Goal: Information Seeking & Learning: Find specific fact

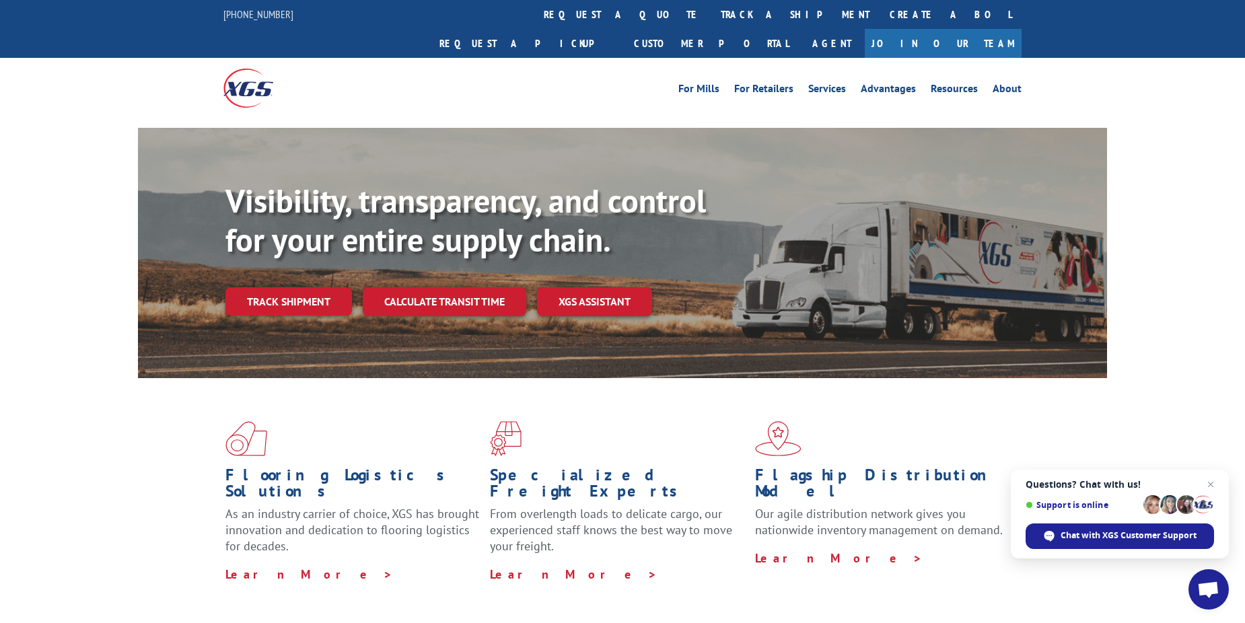
click at [964, 29] on link "Join Our Team" at bounding box center [943, 43] width 157 height 29
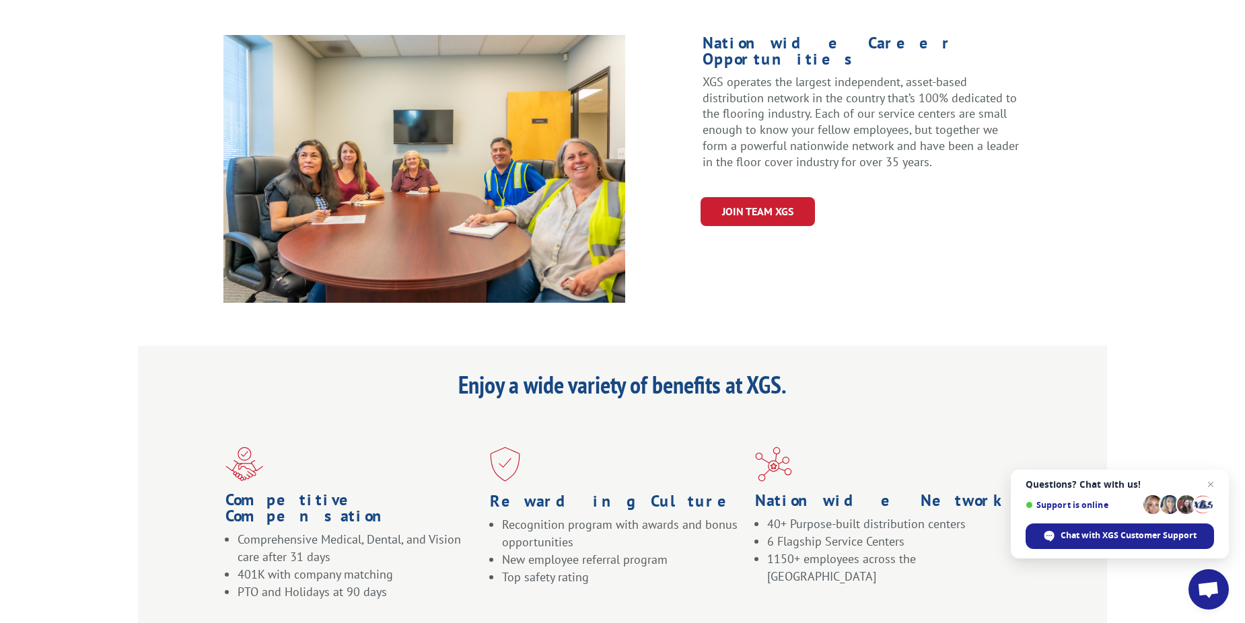
scroll to position [673, 0]
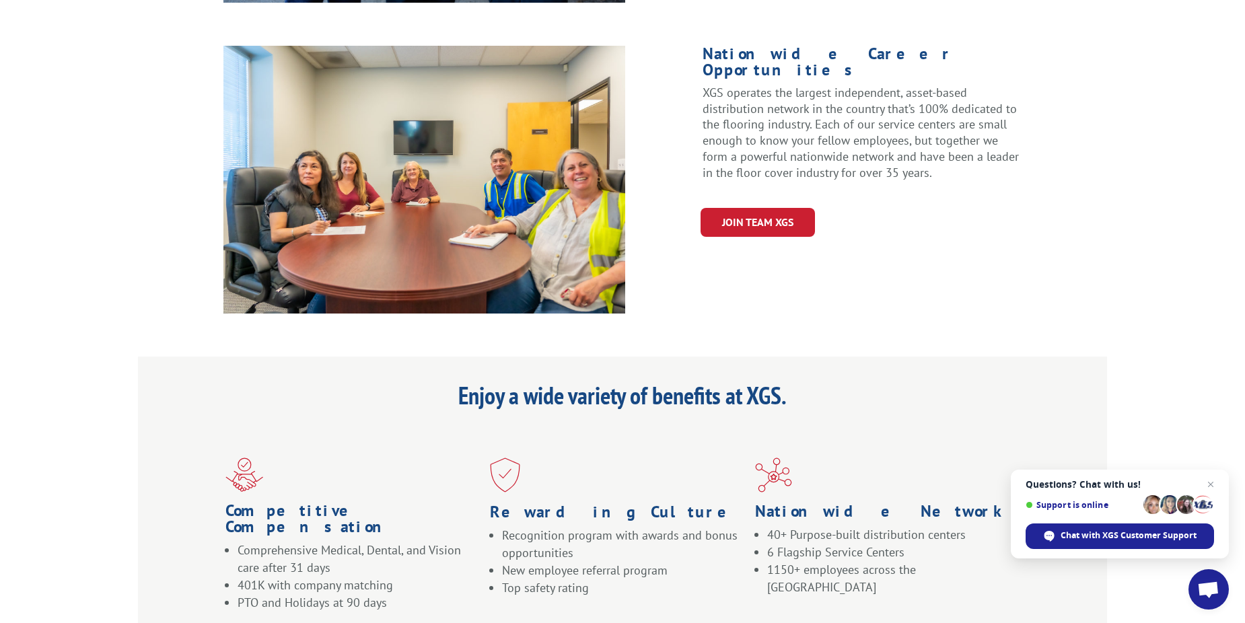
click at [468, 241] on img at bounding box center [424, 180] width 402 height 268
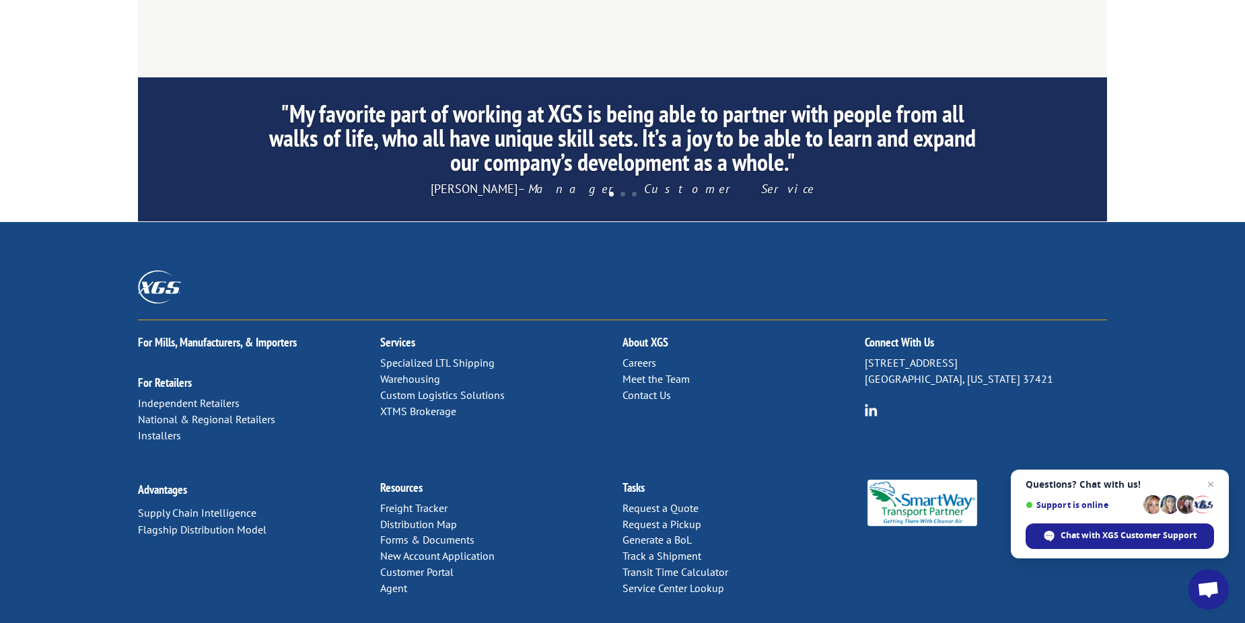
scroll to position [1298, 0]
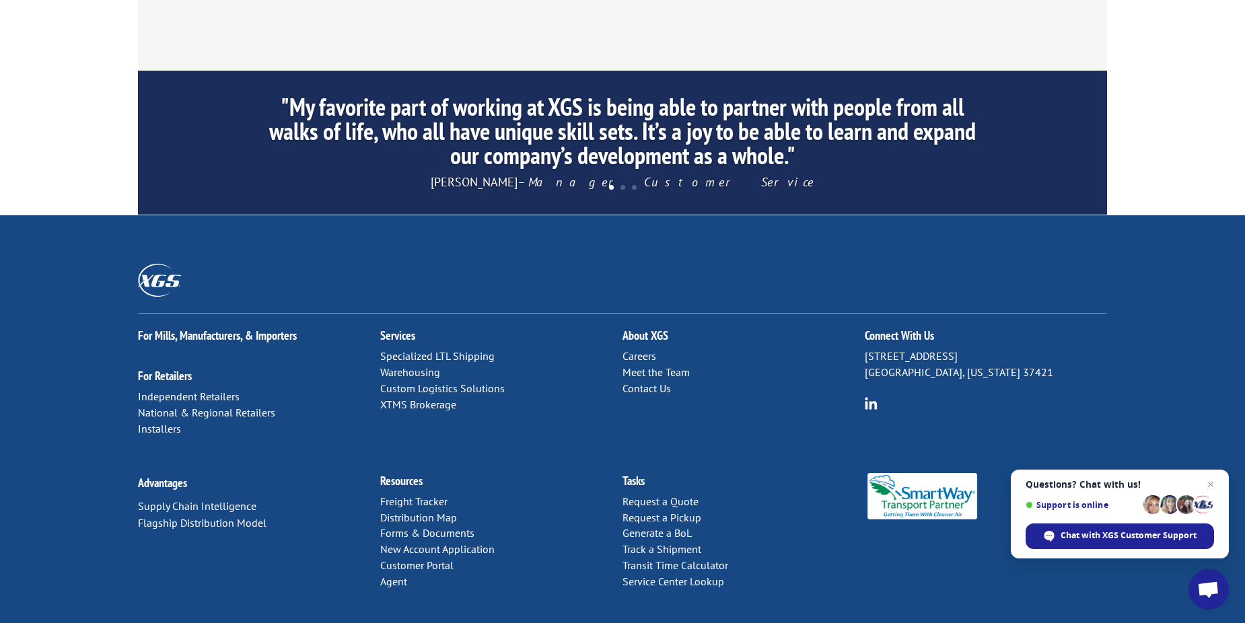
click at [632, 349] on link "Careers" at bounding box center [640, 355] width 34 height 13
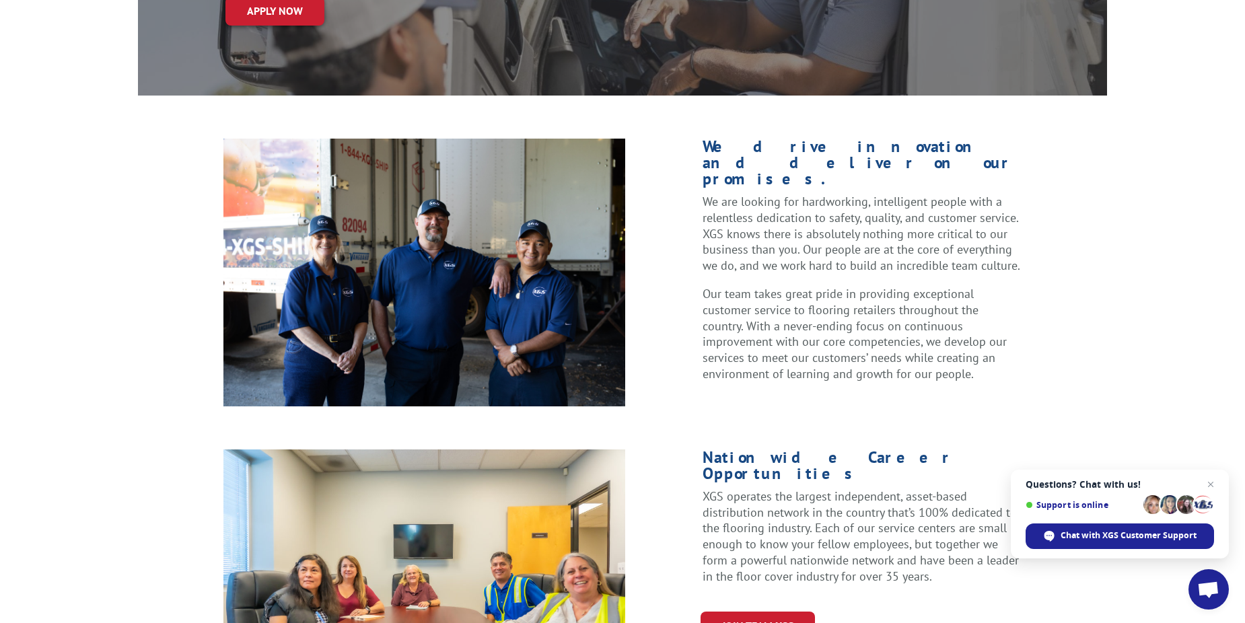
scroll to position [67, 0]
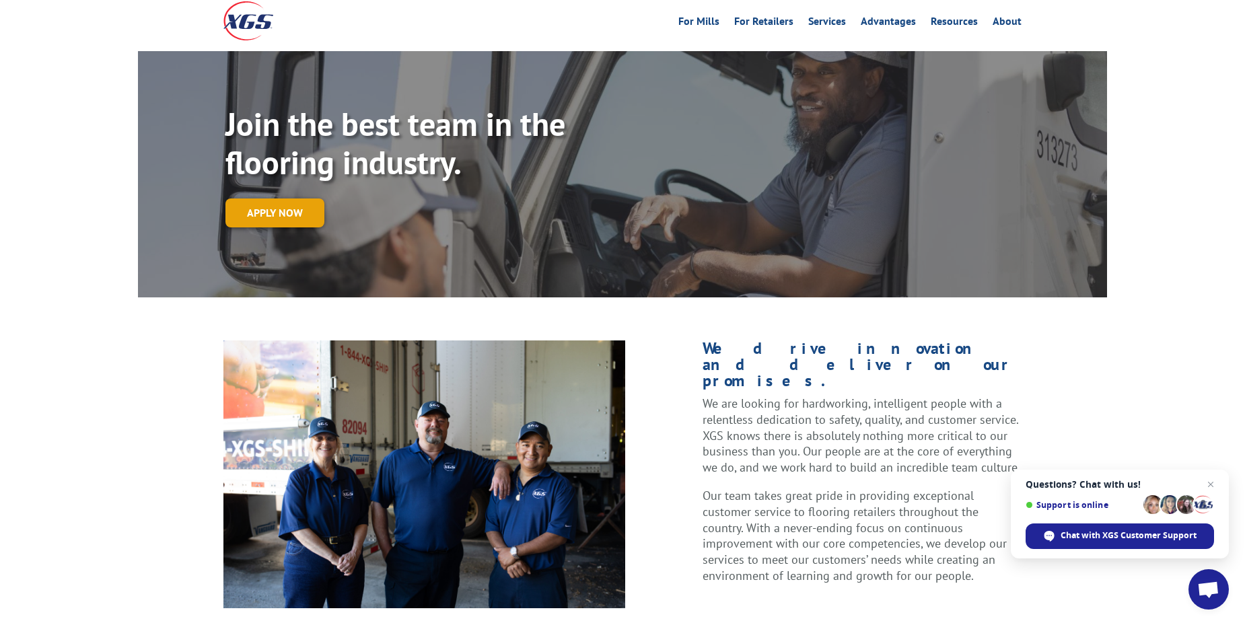
click at [283, 199] on link "Apply now" at bounding box center [274, 213] width 99 height 29
click at [1213, 484] on span "Close chat" at bounding box center [1211, 485] width 17 height 17
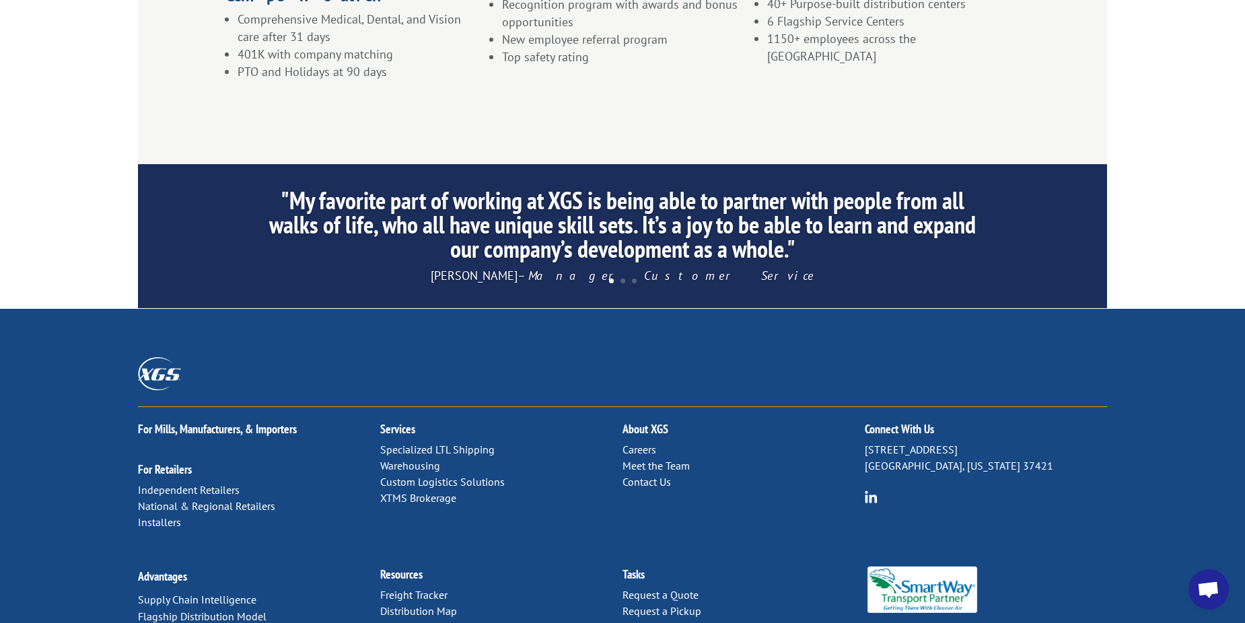
scroll to position [1298, 0]
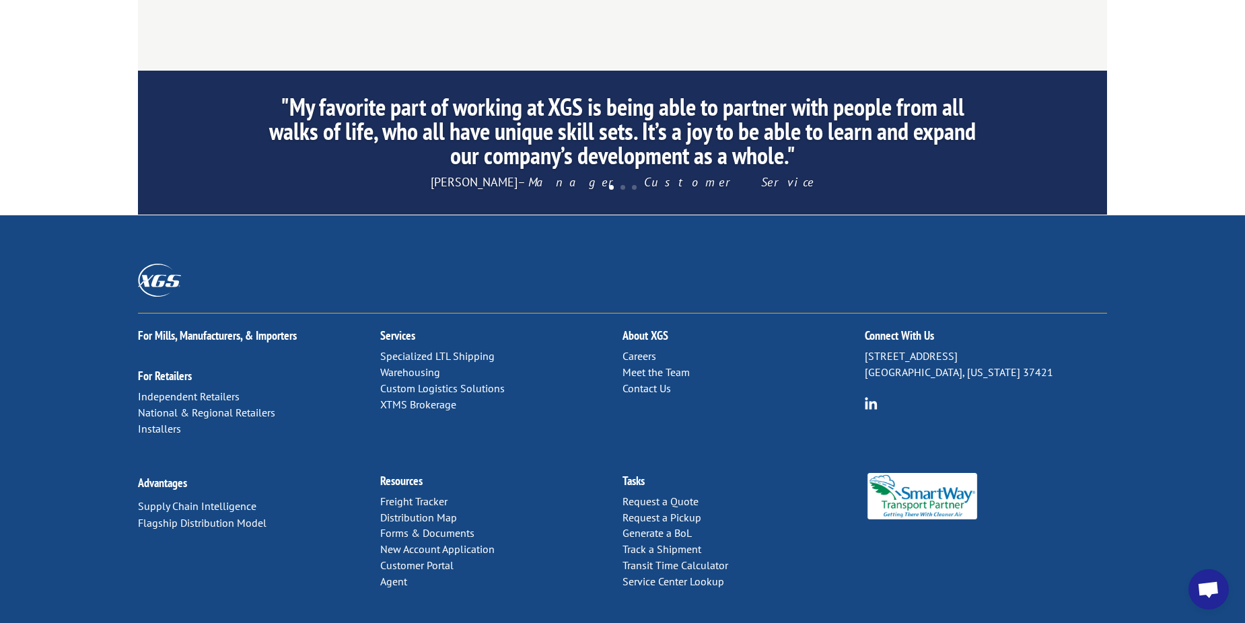
click at [435, 511] on link "Distribution Map" at bounding box center [418, 517] width 77 height 13
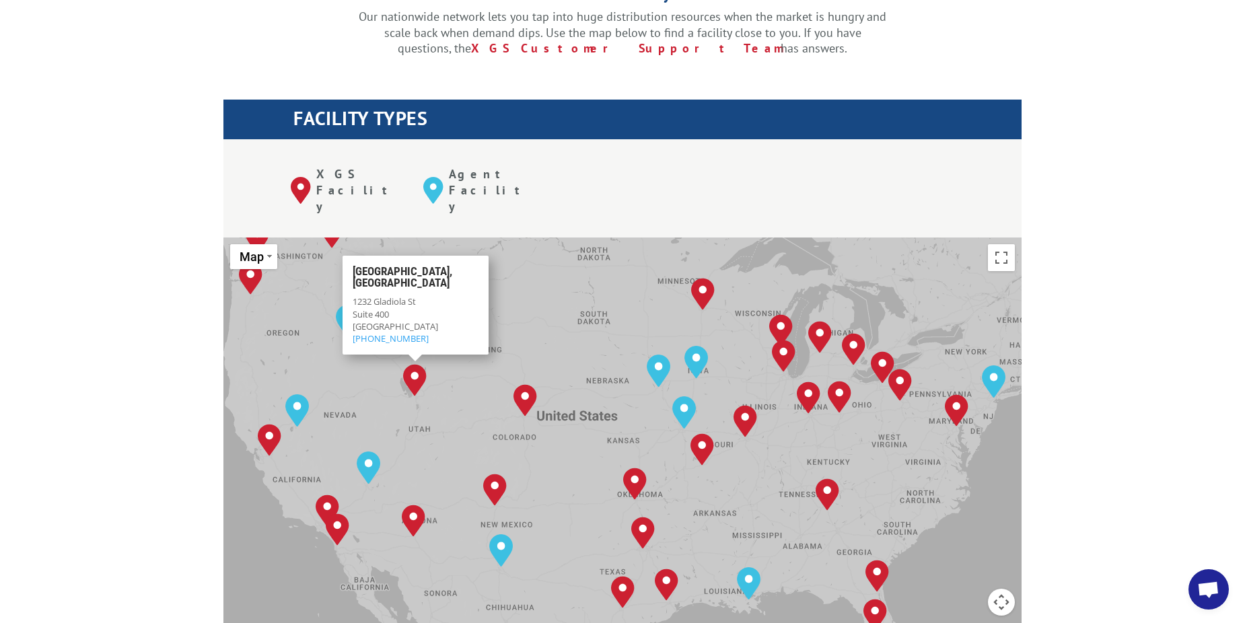
scroll to position [394, 0]
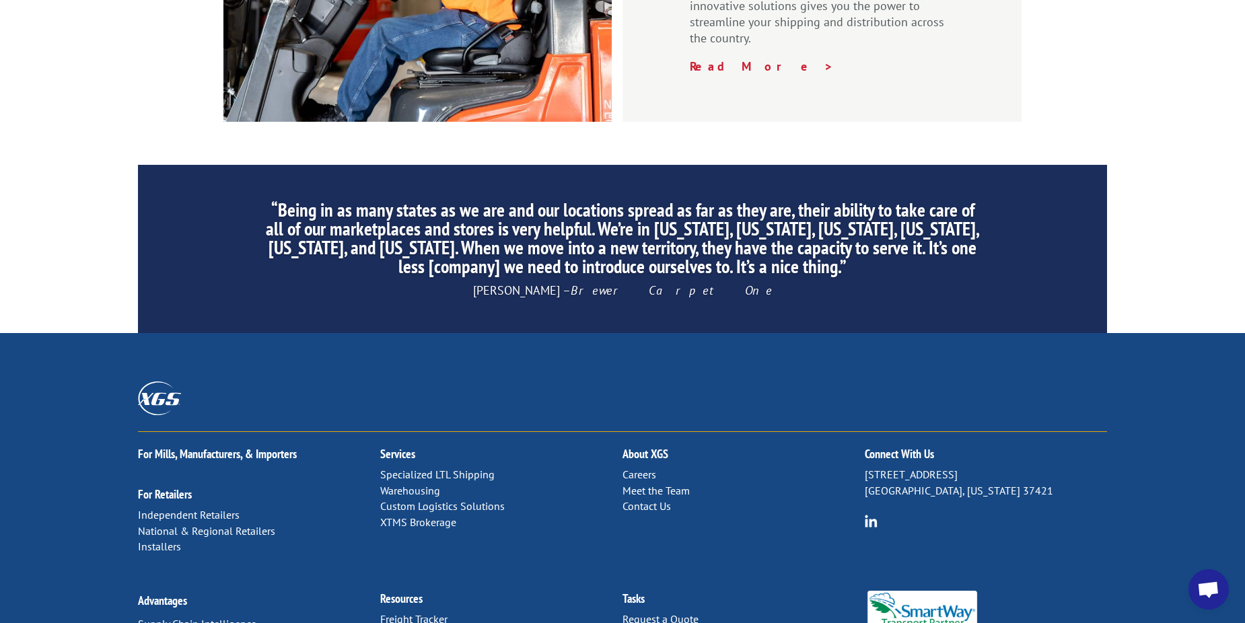
scroll to position [2019, 0]
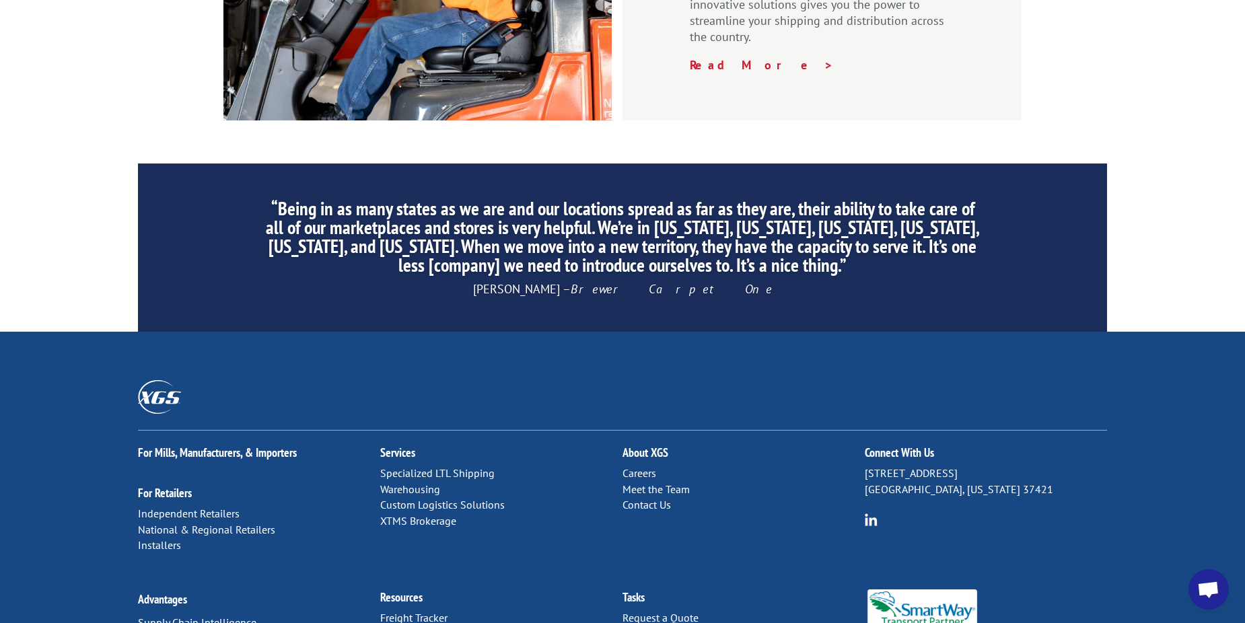
click at [415, 623] on link "Distribution Map" at bounding box center [418, 633] width 77 height 13
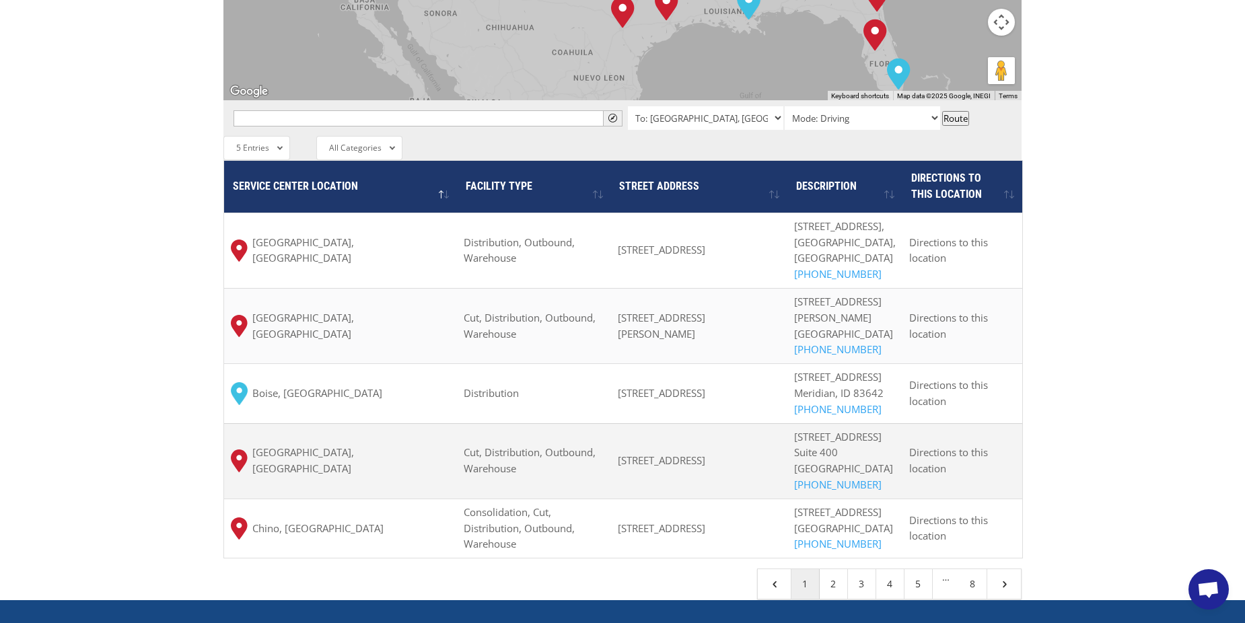
scroll to position [942, 0]
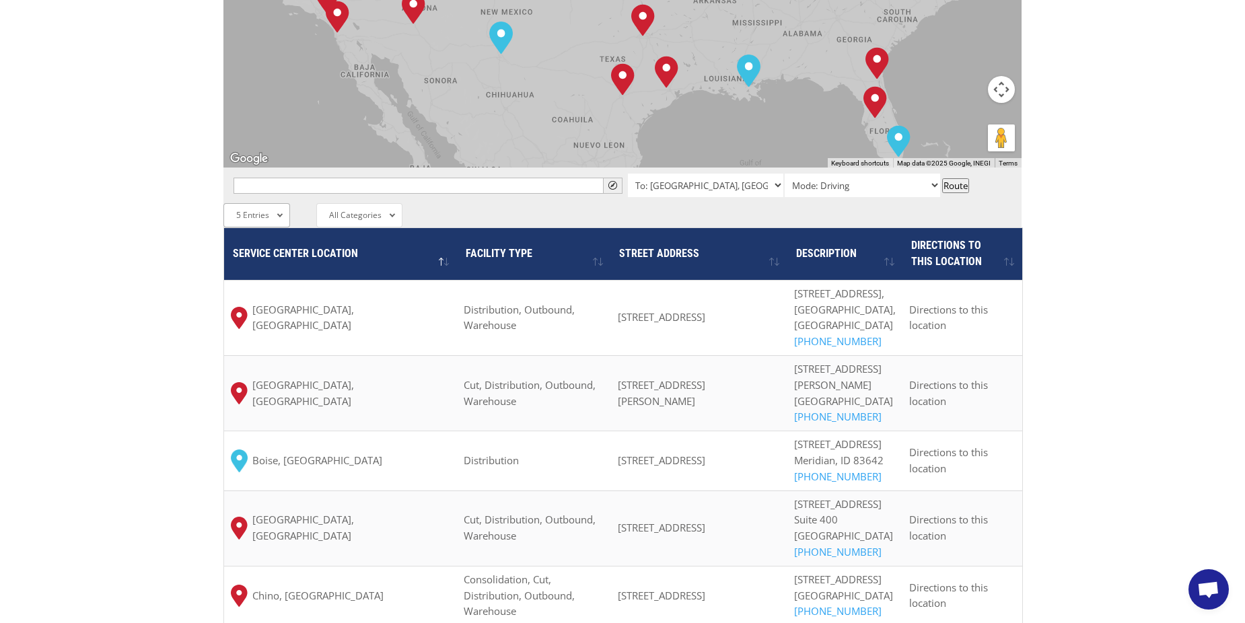
click at [281, 203] on div "5 Entries All Entries 2 Entries 5 Entries 10 Entries 25 Entries 50 Entries 100 …" at bounding box center [256, 215] width 67 height 24
click at [268, 367] on li "100 Entries" at bounding box center [261, 378] width 74 height 23
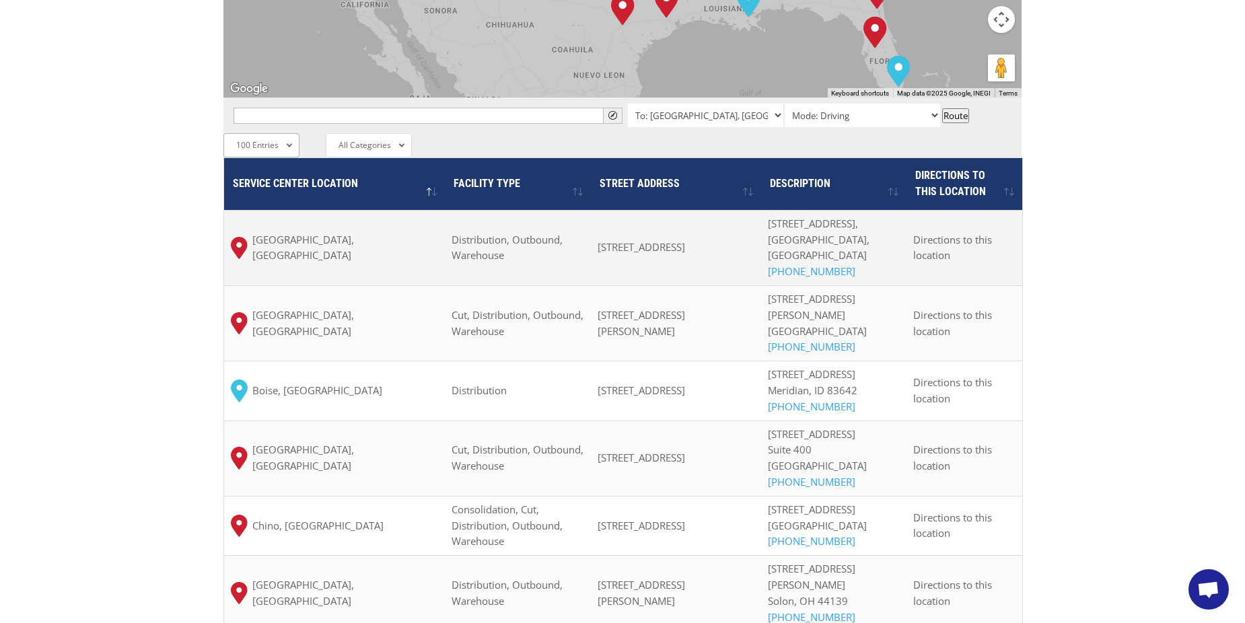
scroll to position [1010, 0]
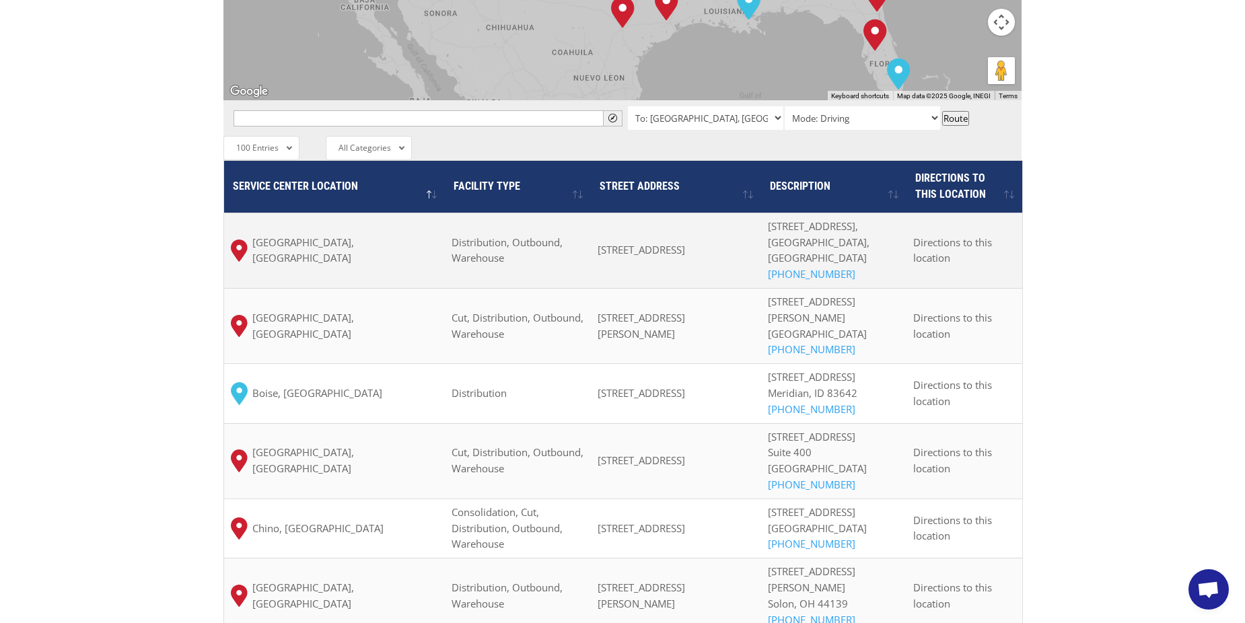
click at [301, 213] on td "Albuquerque, NM" at bounding box center [334, 250] width 221 height 75
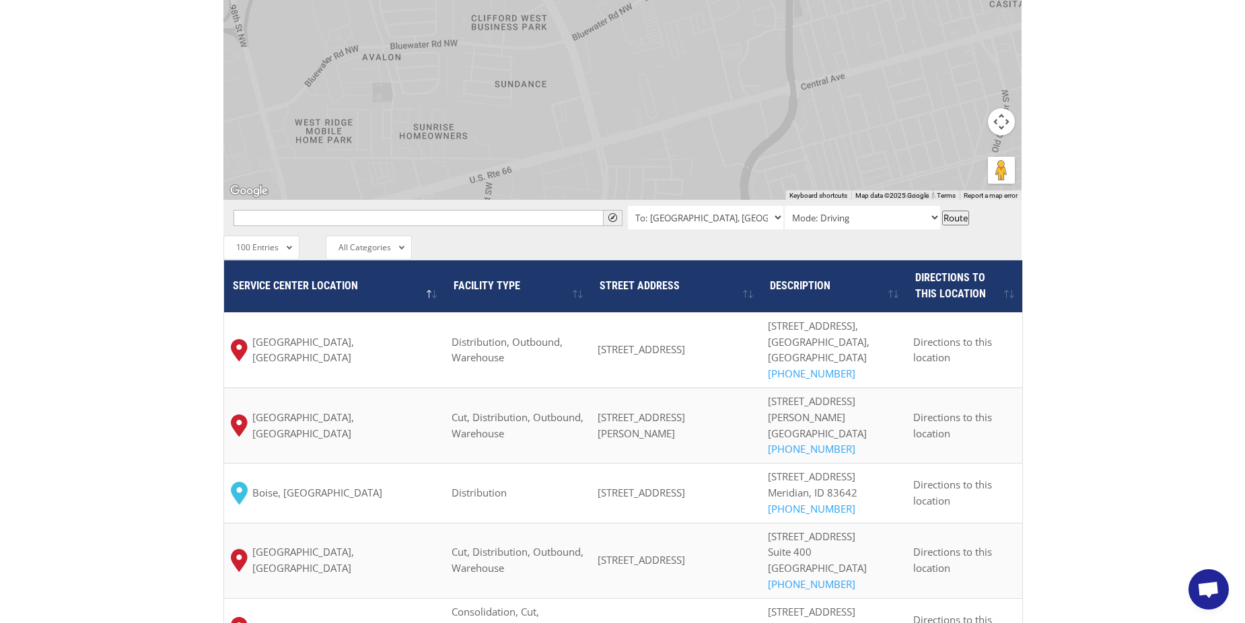
scroll to position [942, 0]
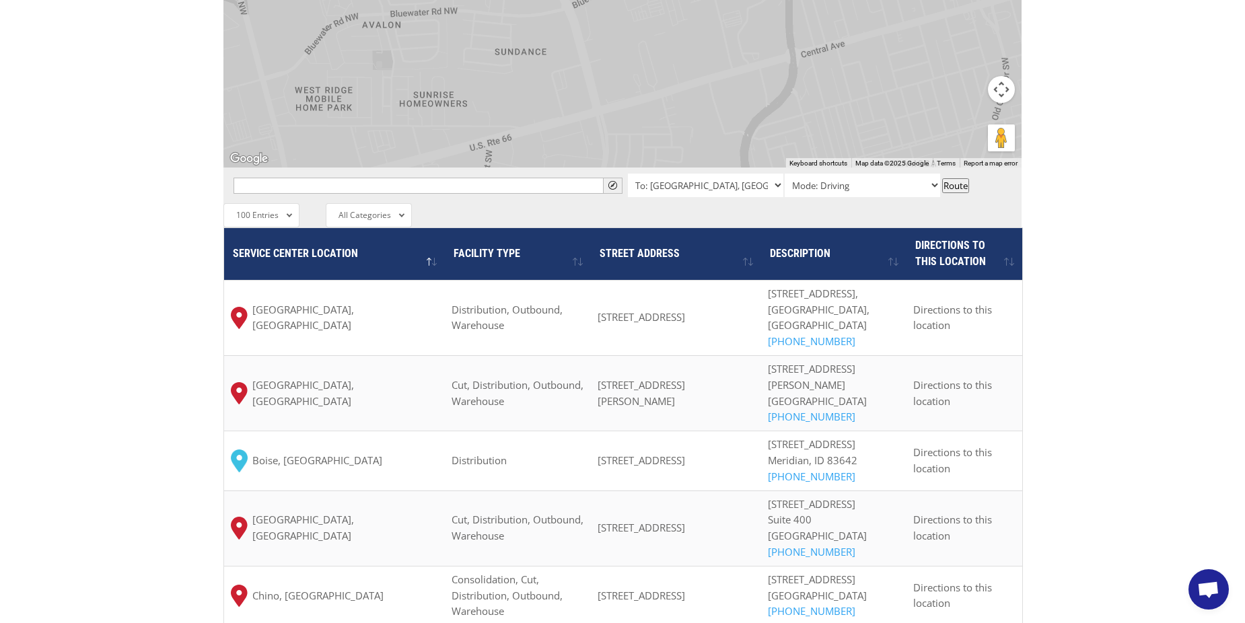
drag, startPoint x: 232, startPoint y: 184, endPoint x: 374, endPoint y: 205, distance: 143.6
click at [374, 228] on th "Service center location" at bounding box center [334, 254] width 221 height 52
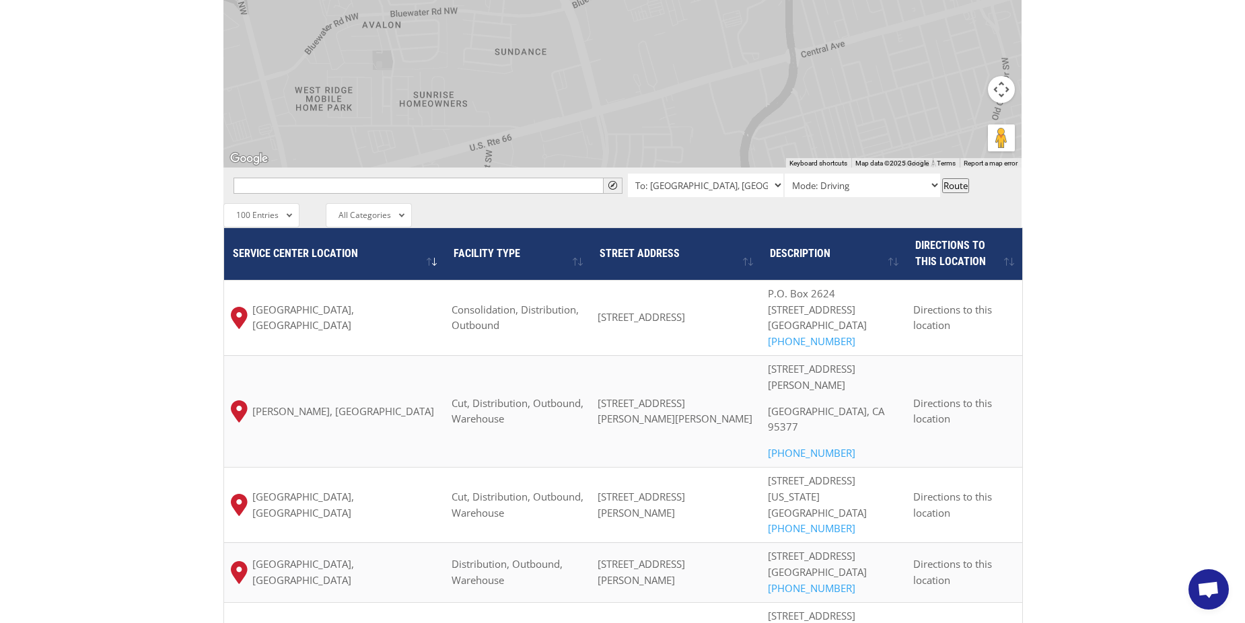
drag, startPoint x: 364, startPoint y: 188, endPoint x: 353, endPoint y: 184, distance: 12.1
click at [339, 228] on th "Service center location" at bounding box center [334, 254] width 221 height 52
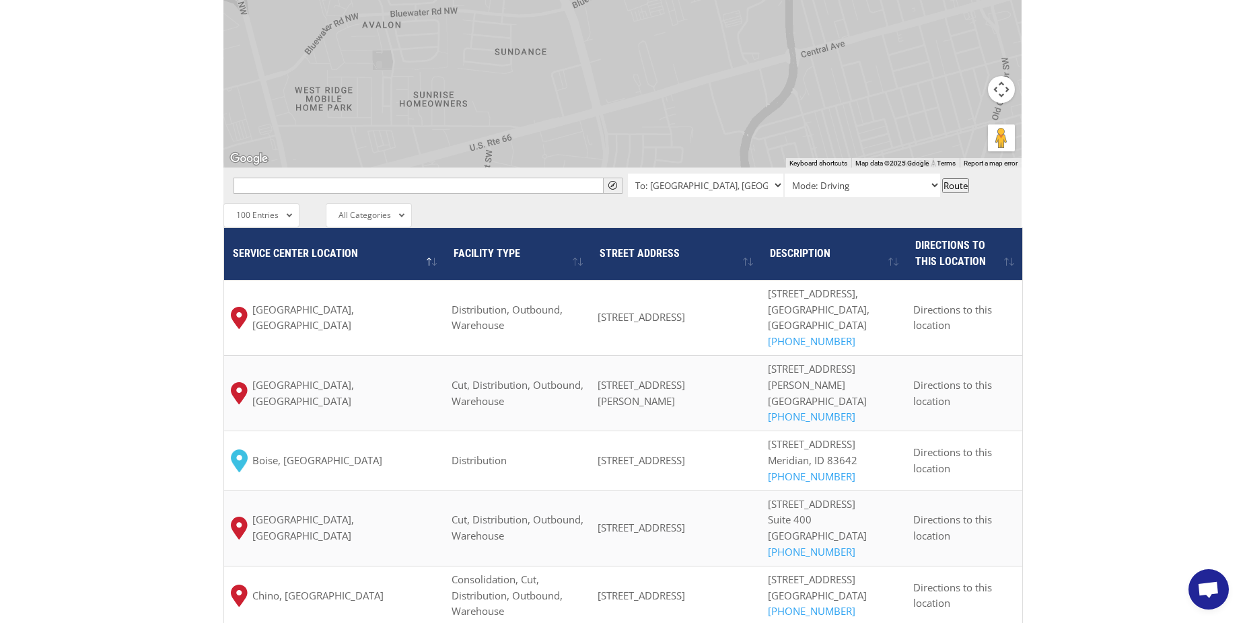
drag, startPoint x: 236, startPoint y: 185, endPoint x: 770, endPoint y: 209, distance: 535.0
click at [762, 228] on tr "Service center location Facility Type Street Address Description Directions to …" at bounding box center [623, 254] width 798 height 52
drag, startPoint x: 977, startPoint y: 188, endPoint x: 787, endPoint y: 186, distance: 189.8
click at [787, 228] on tr "Service center location Facility Type Street Address Description Directions to …" at bounding box center [623, 254] width 798 height 52
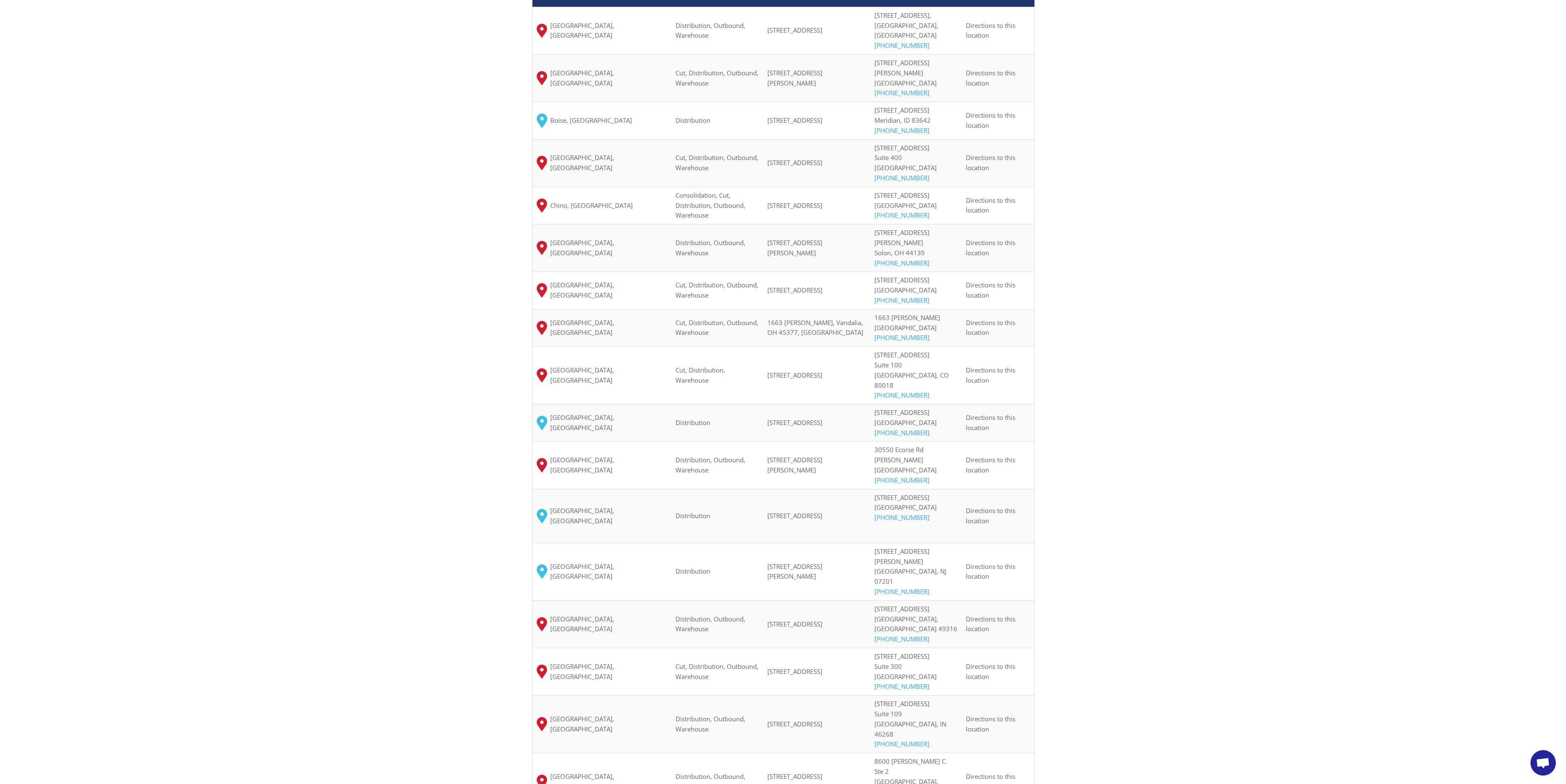
drag, startPoint x: 706, startPoint y: 1, endPoint x: 1135, endPoint y: 367, distance: 563.9
click at [789, 367] on div "The most powerful map in the flooring industry. Our nationwide network lets you…" at bounding box center [783, 685] width 1566 height 2446
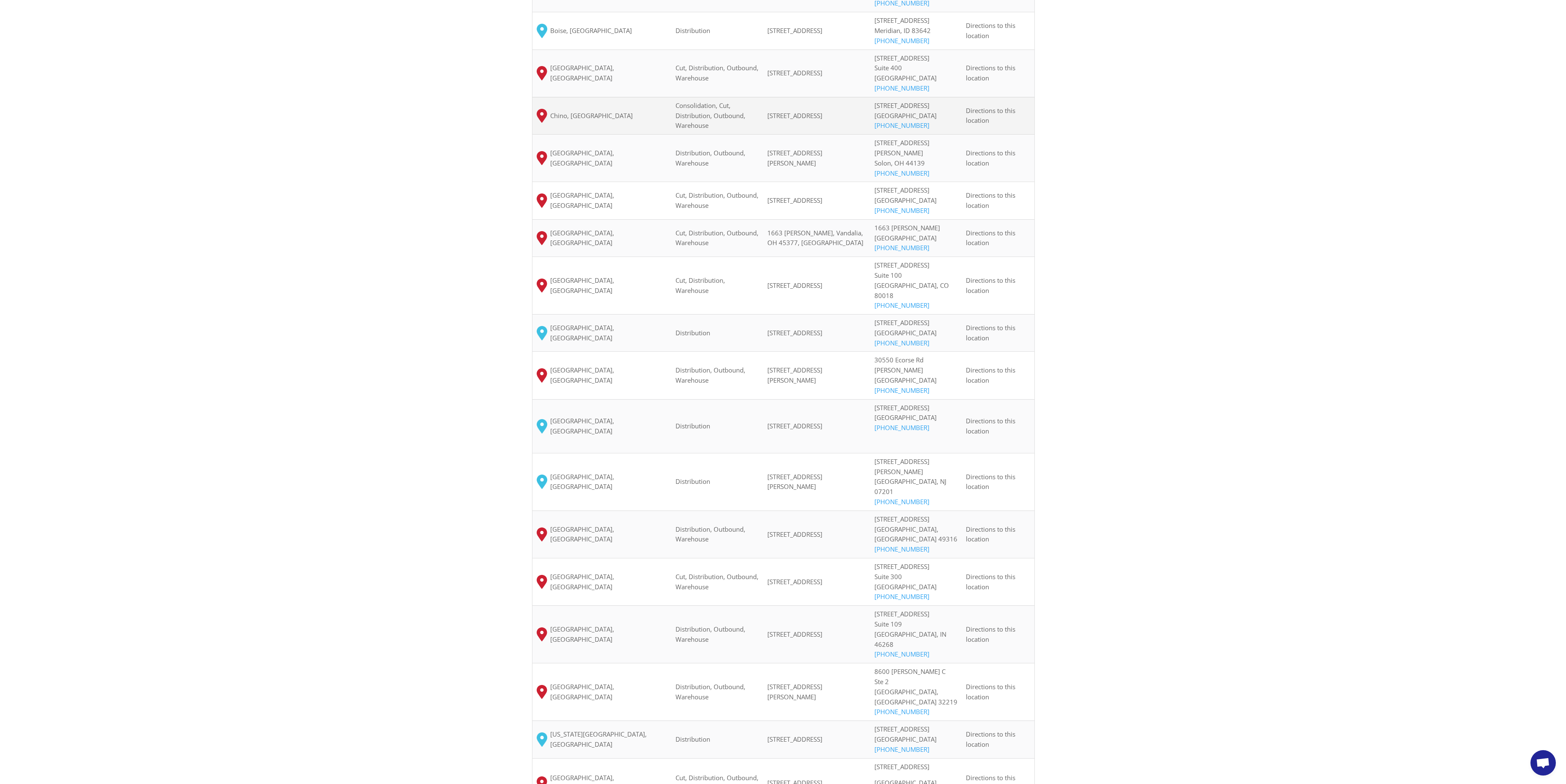
scroll to position [863, 0]
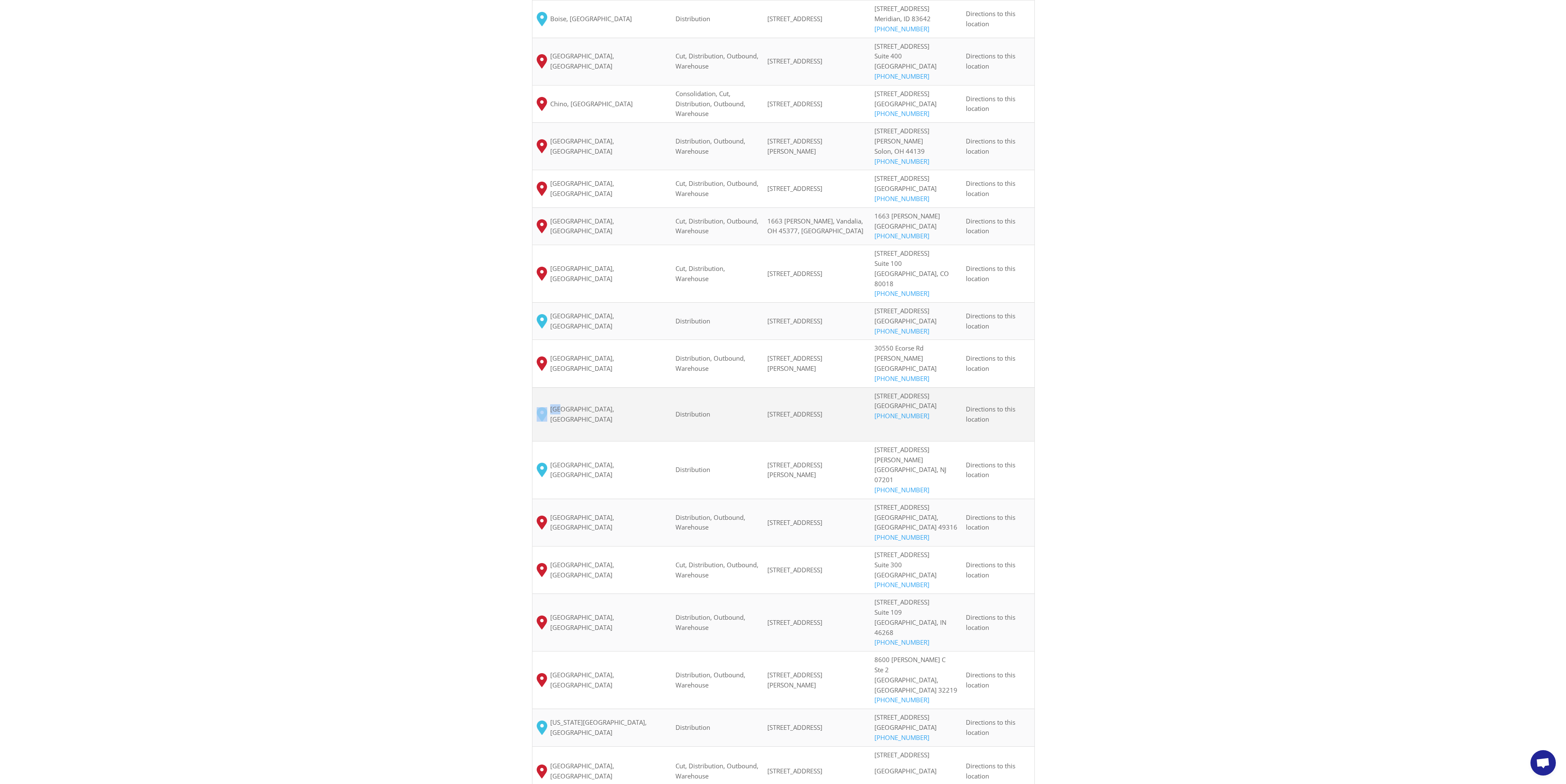
drag, startPoint x: 993, startPoint y: 435, endPoint x: 558, endPoint y: 492, distance: 438.7
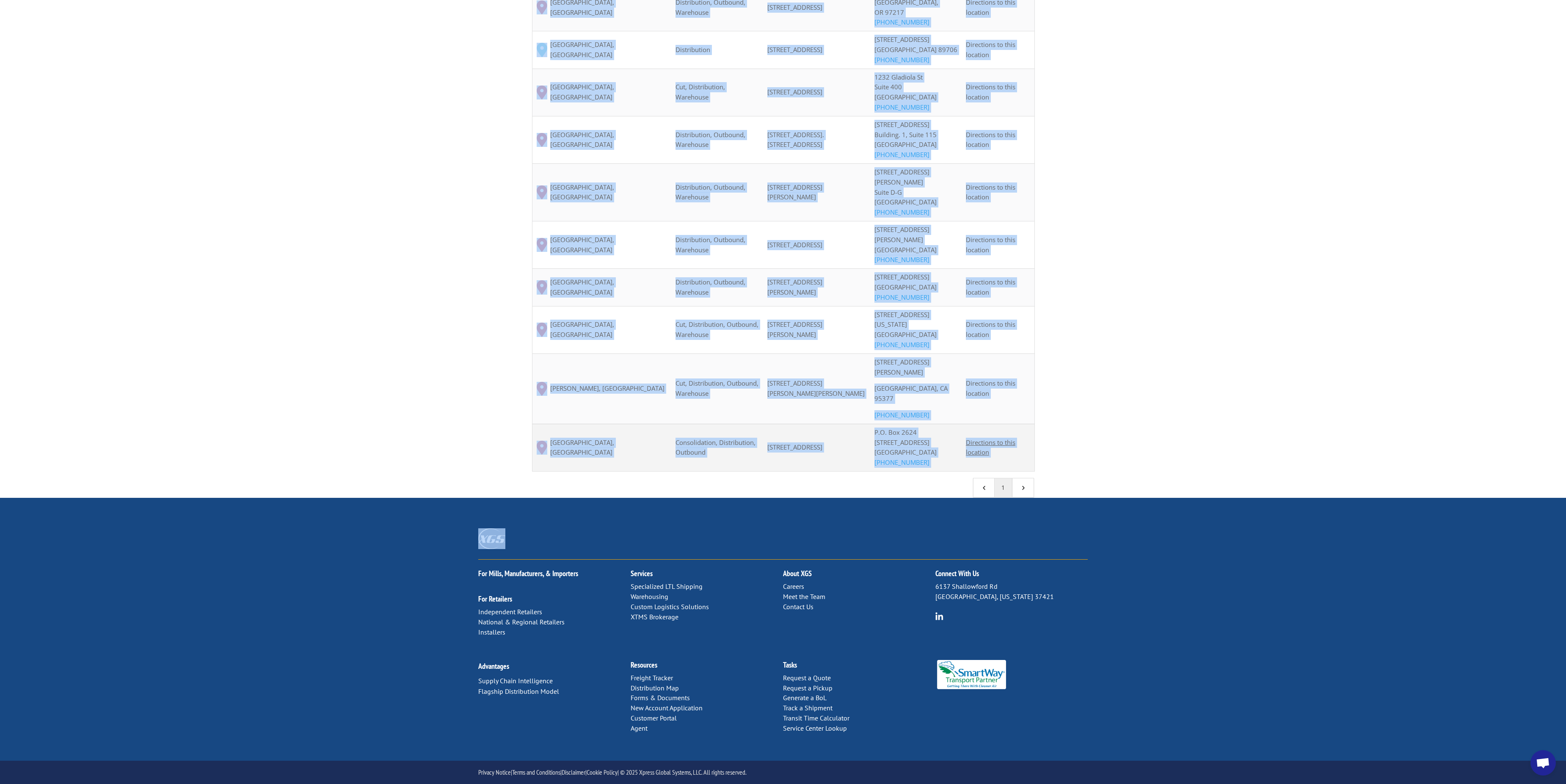
scroll to position [2471, 0]
drag, startPoint x: 558, startPoint y: 492, endPoint x: 1006, endPoint y: 448, distance: 450.2
copy tbody "Detroit, MI Distribution, Outbound, Warehouse 30550 Ecorse Rd, Romulus, MI 4817…"
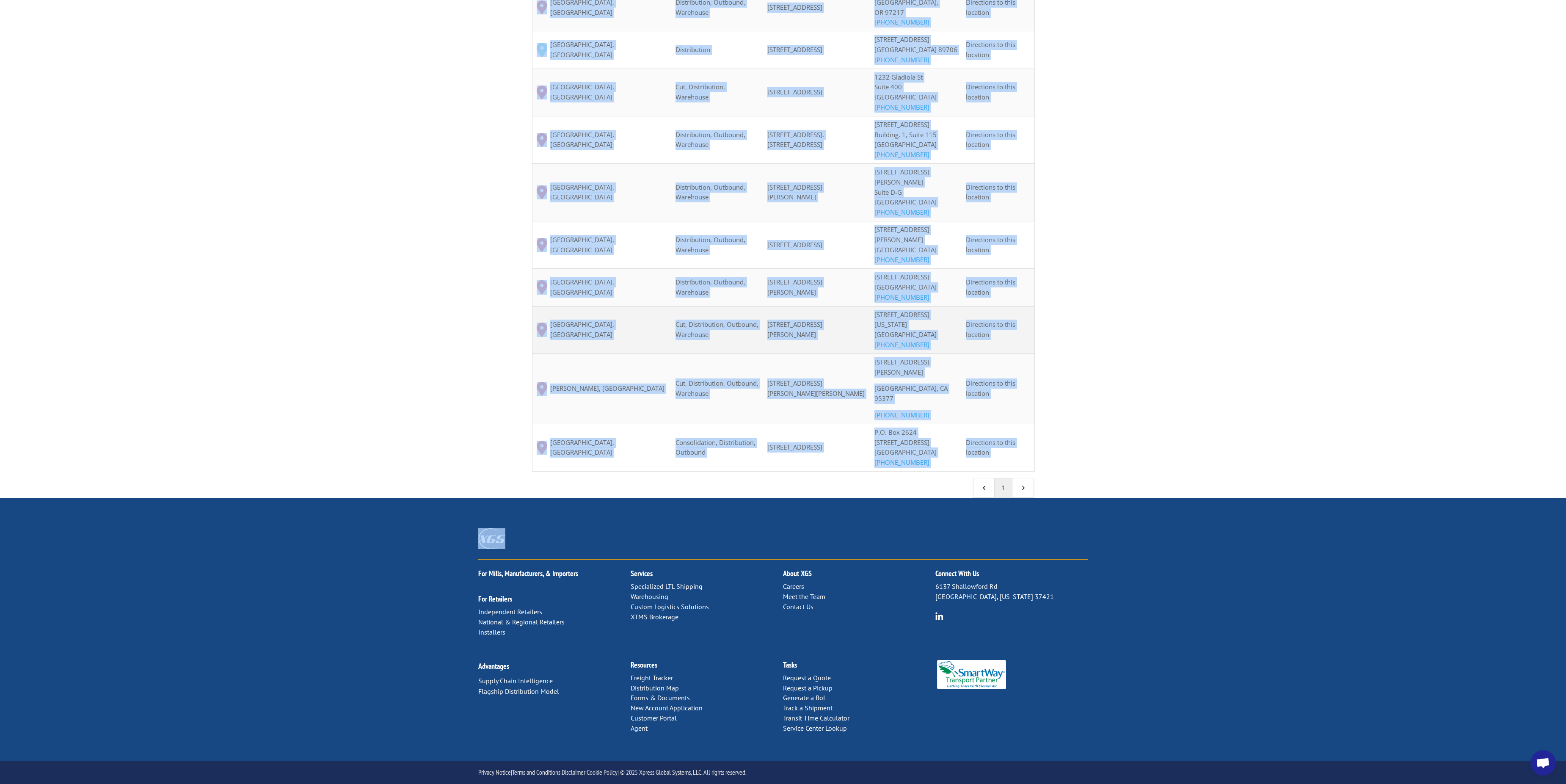
scroll to position [2387, 0]
drag, startPoint x: 552, startPoint y: 428, endPoint x: 1020, endPoint y: 541, distance: 481.4
copy tbody "Detroit, MI Distribution, Outbound, Warehouse 30550 Ecorse Rd, Romulus, MI 4817…"
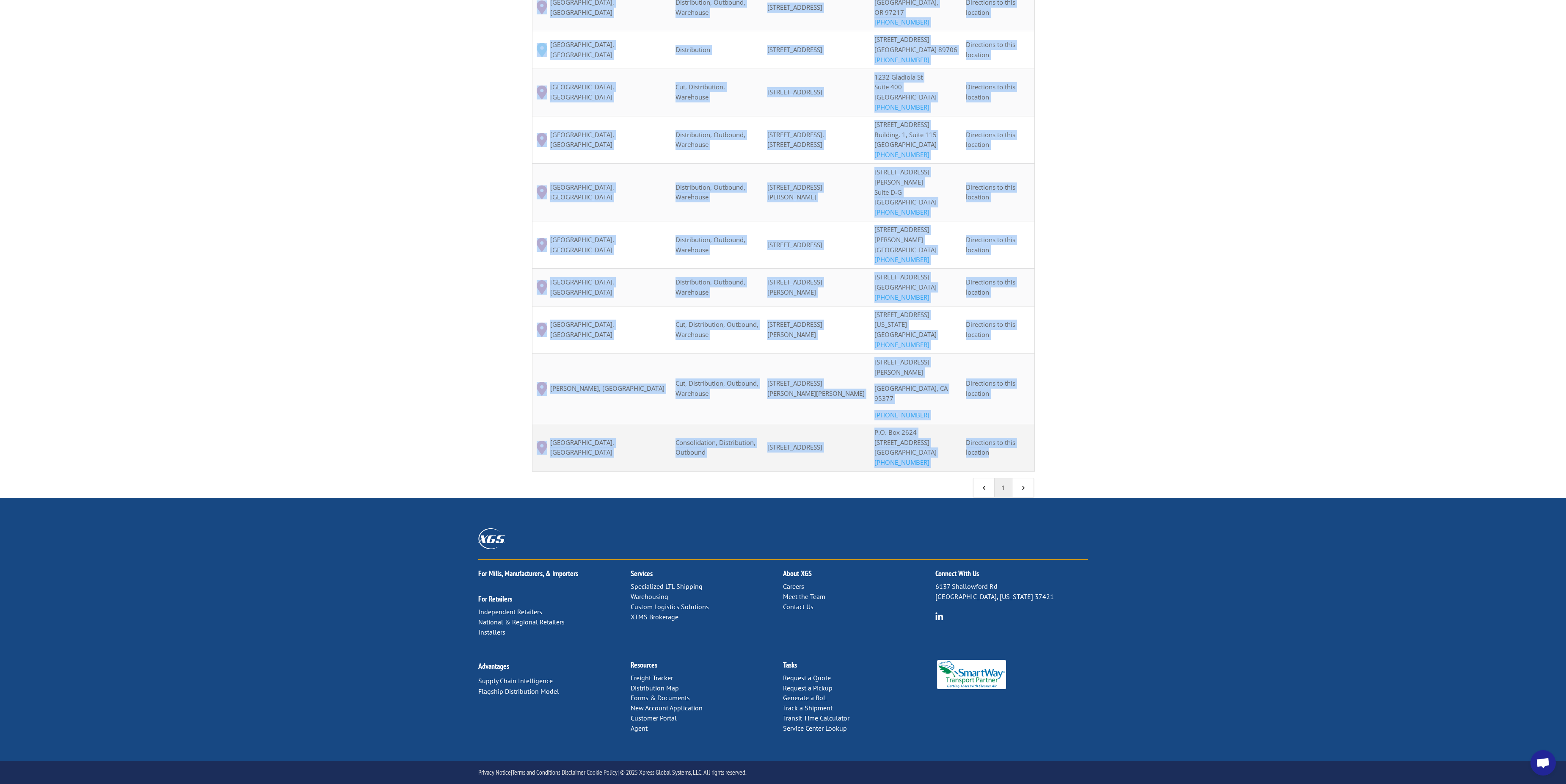
drag, startPoint x: 548, startPoint y: 312, endPoint x: 1009, endPoint y: 458, distance: 483.6
copy tbody "Albuquerque, NM Distribution, Outbound, Warehouse 7400 Meridian Pl NW Ste C, Al…"
